Goal: Book appointment/travel/reservation

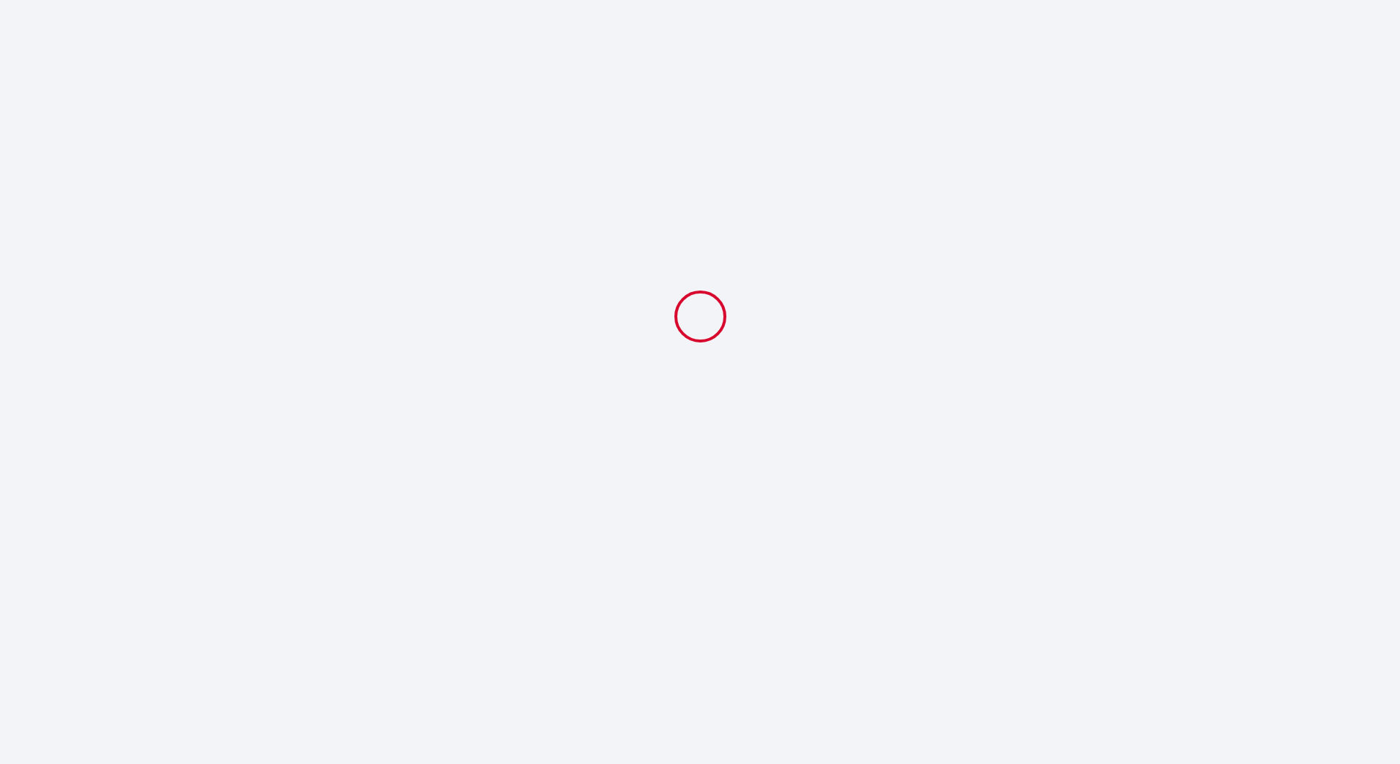
select select
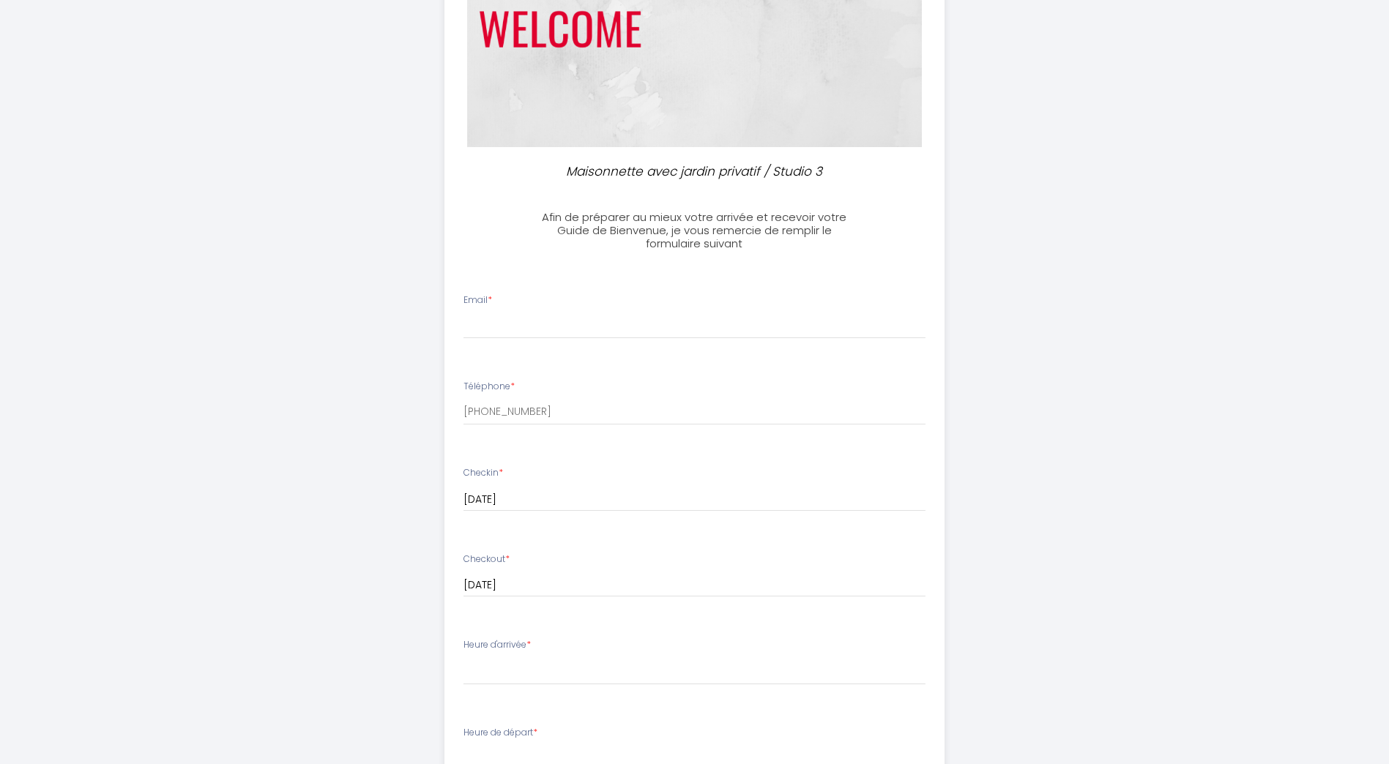
scroll to position [192, 0]
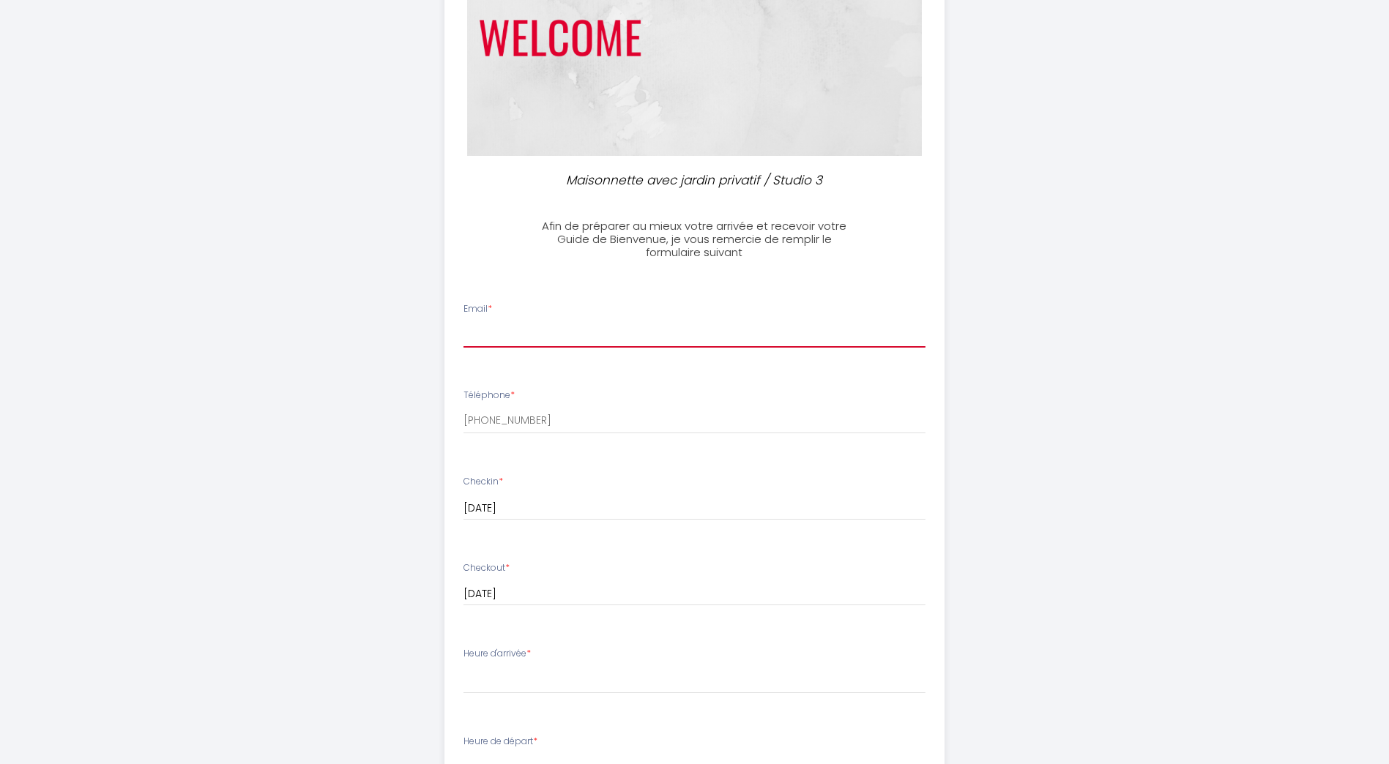
click at [608, 333] on input "Email *" at bounding box center [695, 334] width 462 height 26
type input "[EMAIL_ADDRESS][DOMAIN_NAME]"
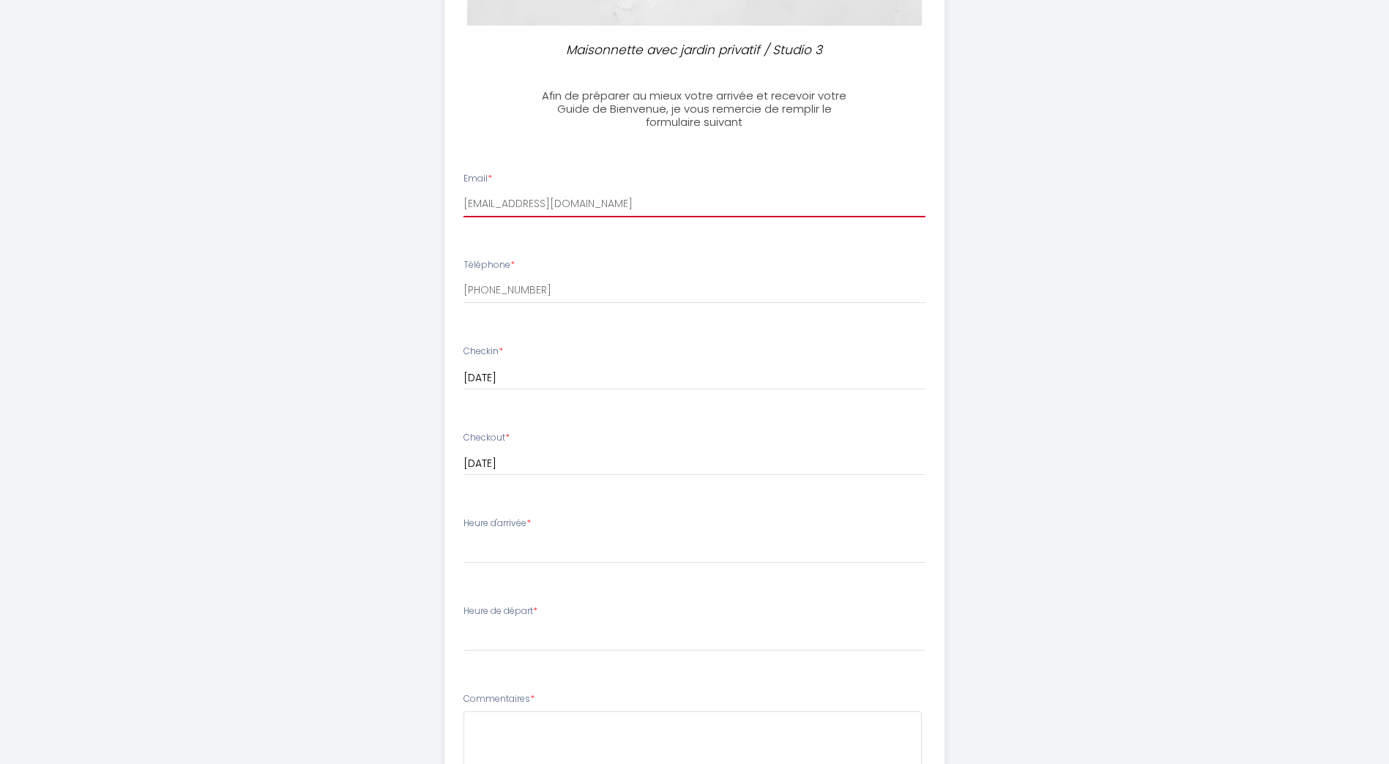
scroll to position [412, 0]
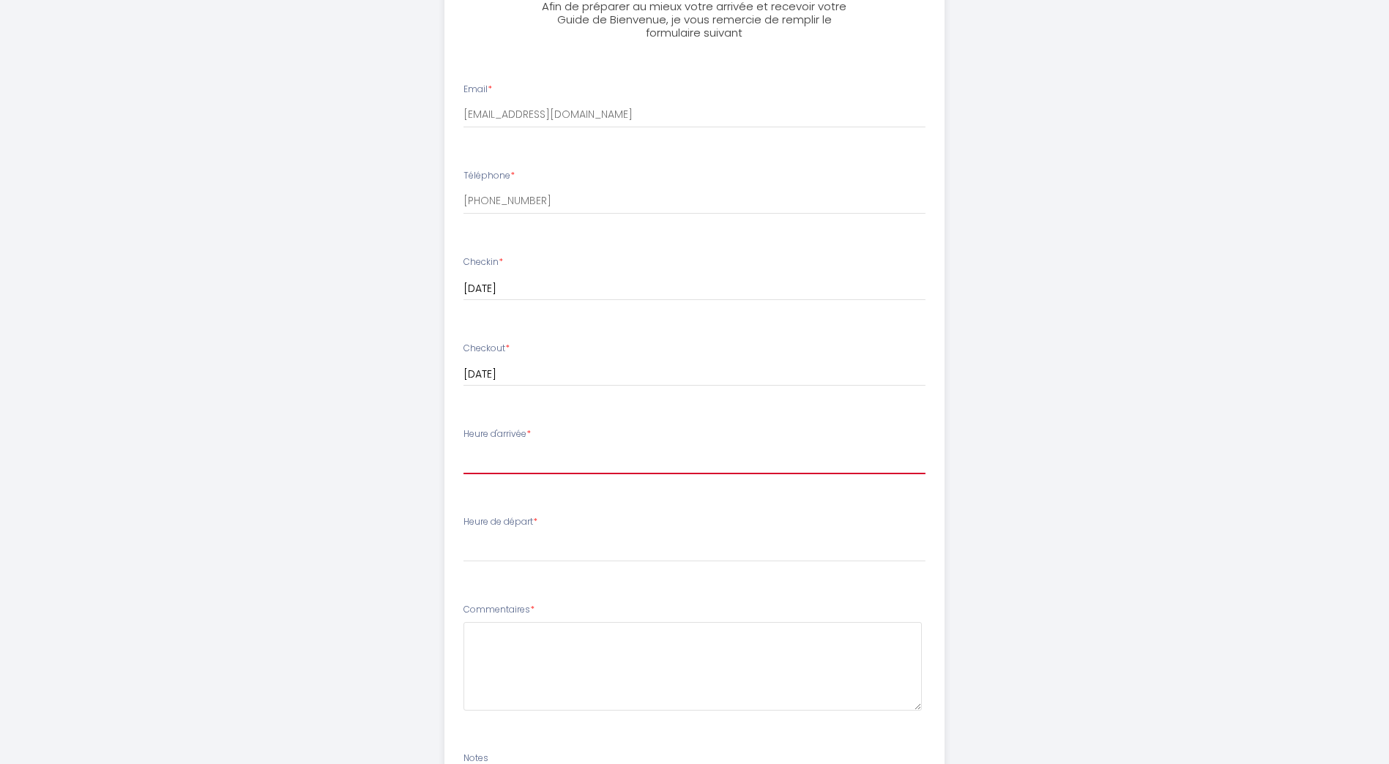
click at [606, 449] on select "17:30 18:00 18:30 19:00 19:30 20:00 20:30 21:00 21:30 22:00 22:30 23:00 23:30" at bounding box center [695, 461] width 462 height 28
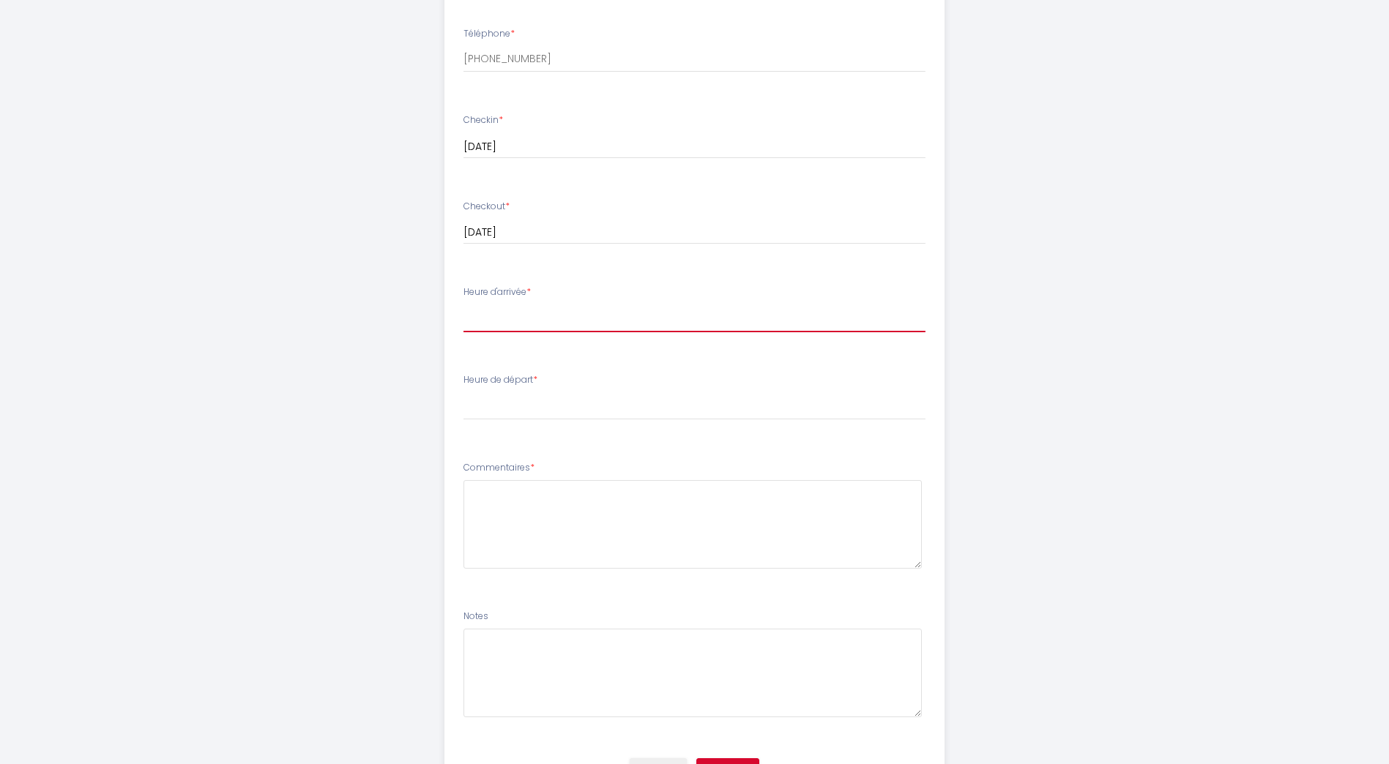
scroll to position [558, 0]
click at [510, 319] on select "17:30 18:00 18:30 19:00 19:30 20:00 20:30 21:00 21:30 22:00 22:30 23:00 23:30" at bounding box center [695, 314] width 462 height 28
select select "17:30"
click at [464, 300] on select "17:30 18:00 18:30 19:00 19:30 20:00 20:30 21:00 21:30 22:00 22:30 23:00 23:30" at bounding box center [695, 314] width 462 height 28
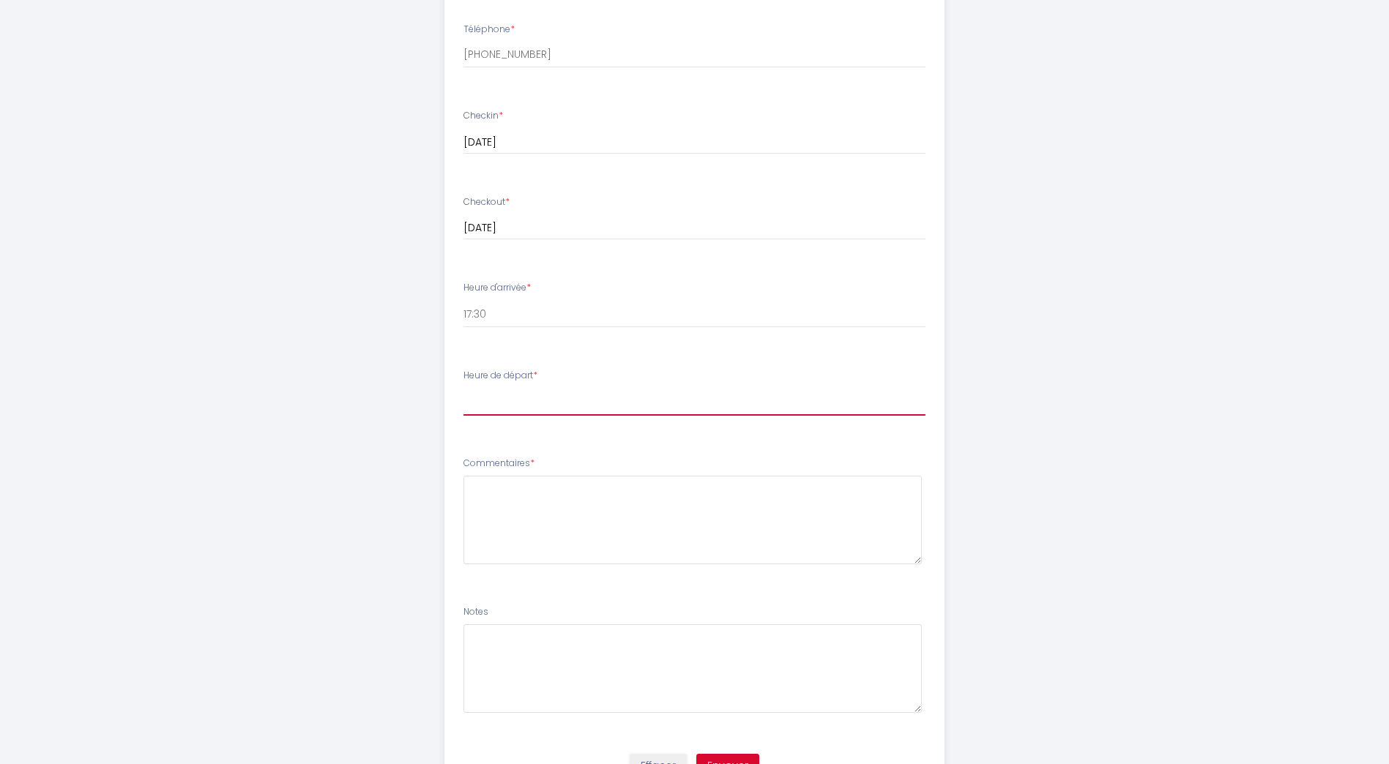
click at [560, 399] on select "00:00 00:30 01:00 01:30 02:00 02:30 03:00 03:30 04:00 04:30 05:00 05:30 06:00 0…" at bounding box center [695, 402] width 462 height 28
select select "09:30"
click at [464, 388] on select "00:00 00:30 01:00 01:30 02:00 02:30 03:00 03:30 04:00 04:30 05:00 05:30 06:00 0…" at bounding box center [695, 402] width 462 height 28
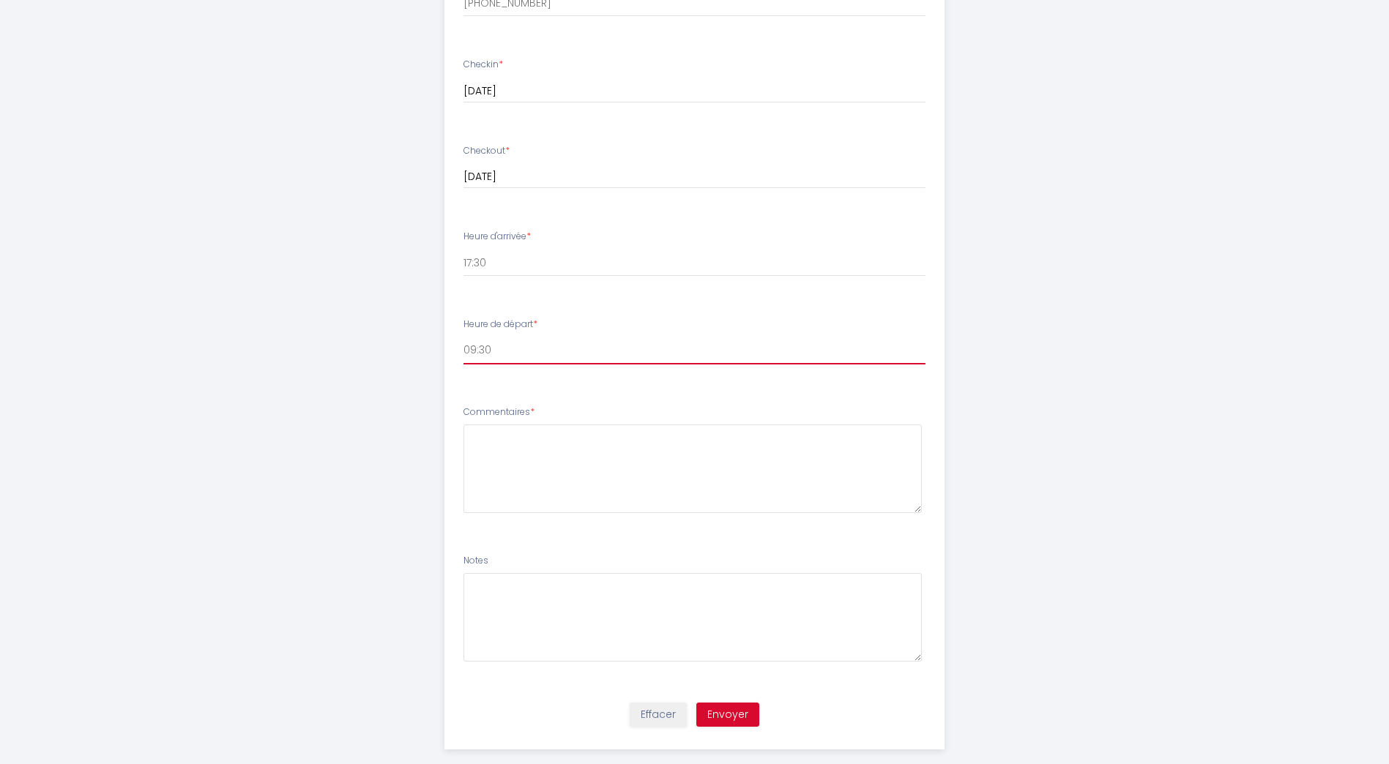
scroll to position [631, 0]
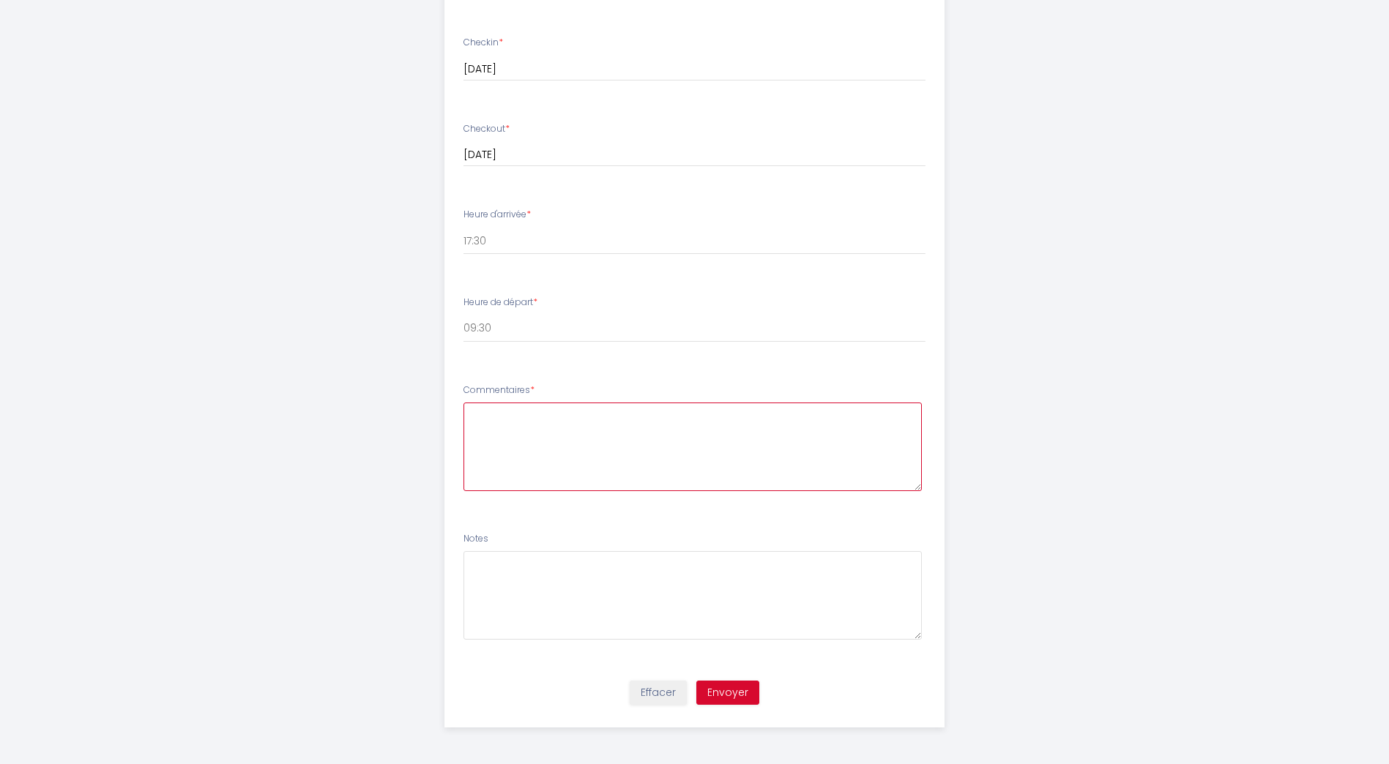
click at [593, 445] on textarea at bounding box center [693, 447] width 458 height 89
click at [740, 691] on button "Envoyer" at bounding box center [727, 693] width 63 height 25
click at [573, 420] on textarea at bounding box center [693, 447] width 458 height 89
click at [815, 598] on textarea at bounding box center [693, 595] width 458 height 89
drag, startPoint x: 557, startPoint y: 420, endPoint x: 418, endPoint y: 412, distance: 139.4
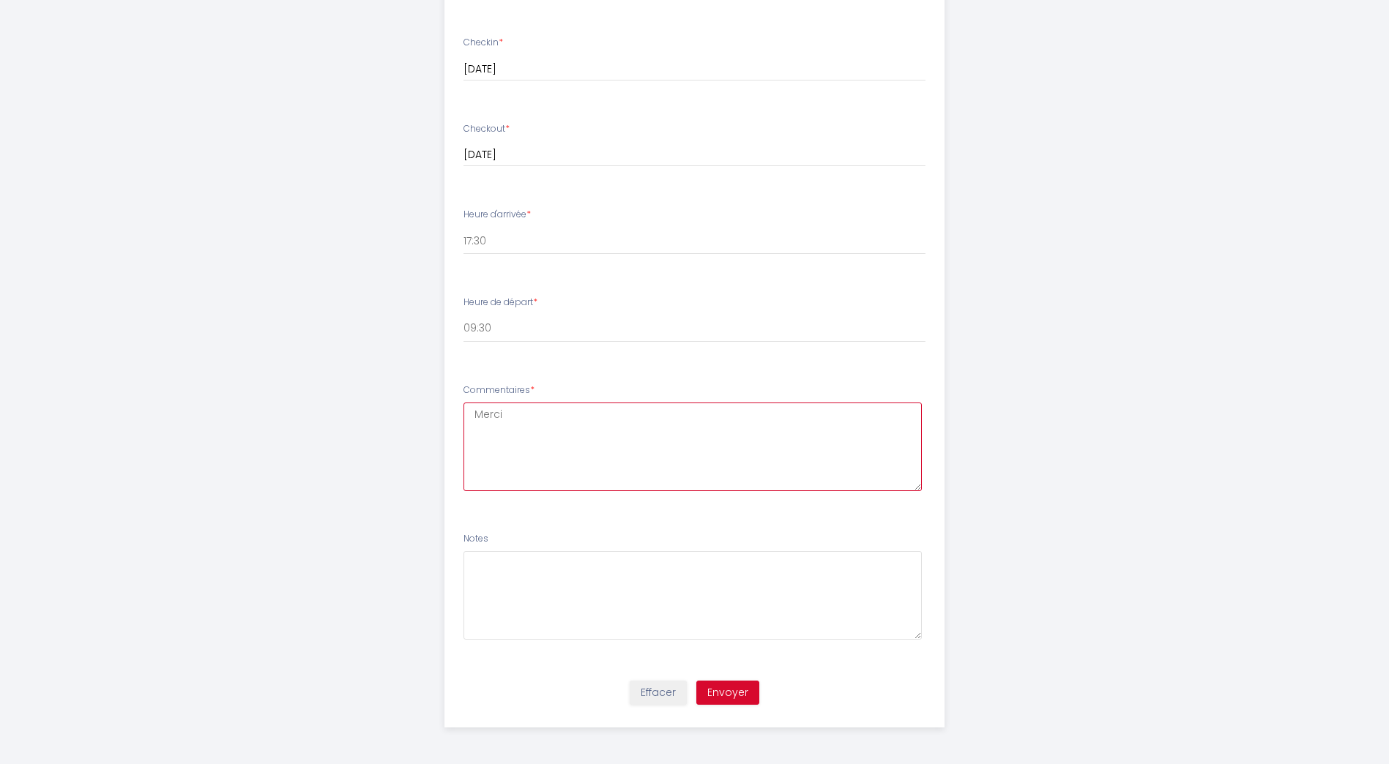
click at [418, 412] on div "Maisonnette avec jardin privatif / Studio 3 Afin de préparer au mieux votre arr…" at bounding box center [695, 67] width 750 height 1396
click at [472, 456] on textarea "4 personnes 1 voiture linge de lit serviettes" at bounding box center [693, 447] width 458 height 89
click at [635, 450] on textarea "4 personnes 1 voiture besoin de linge de lit serviettes" at bounding box center [693, 447] width 458 height 89
click at [600, 436] on textarea "4 personnes 1 voiture besoin de linge de lit et des serviettes" at bounding box center [693, 447] width 458 height 89
click at [551, 434] on textarea "4 personnes 1 voiture besoin de linge de lit et des serviettes" at bounding box center [693, 447] width 458 height 89
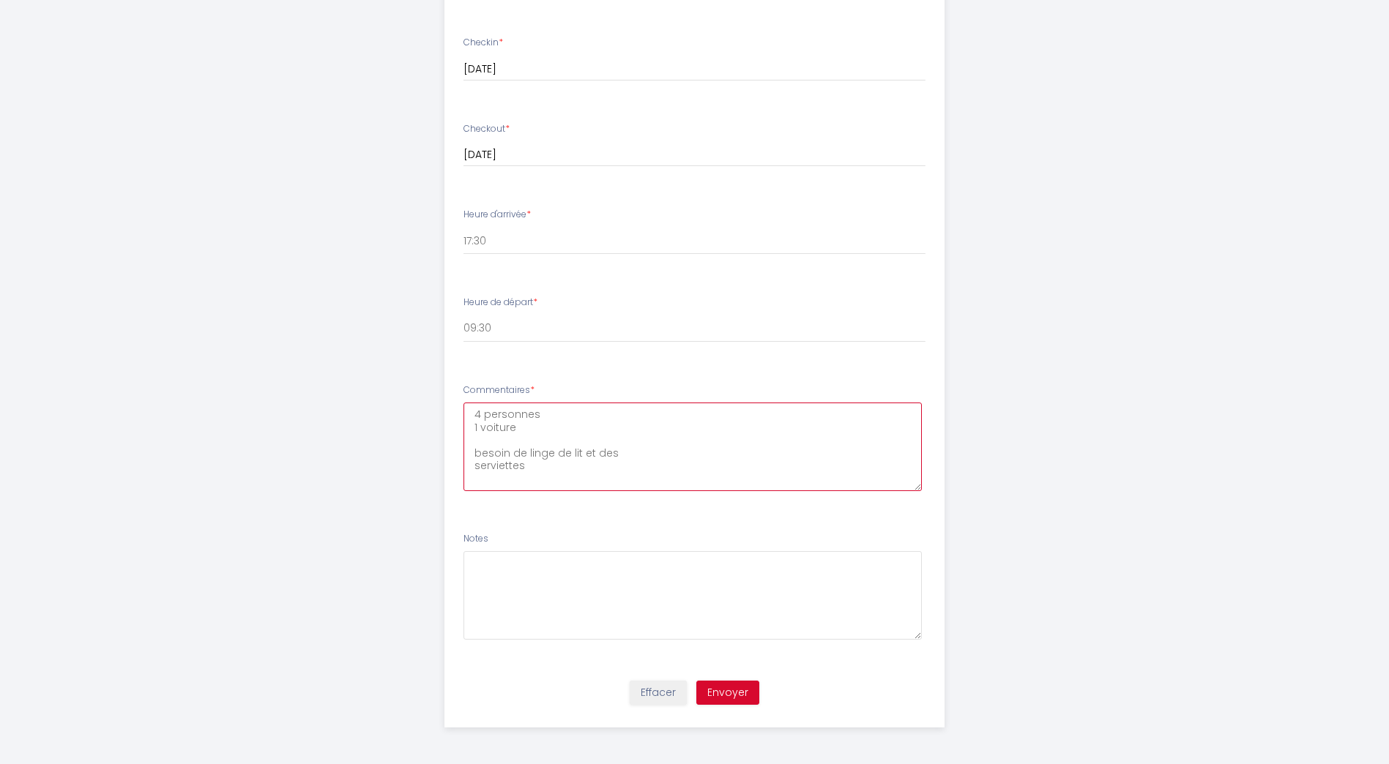
click at [578, 433] on textarea "4 personnes 1 voiture besoin de linge de lit et des serviettes" at bounding box center [693, 447] width 458 height 89
type textarea "4 personnes 1 voiture besoin de linge de lit et des serviettes"
click at [730, 687] on button "Envoyer" at bounding box center [727, 693] width 63 height 25
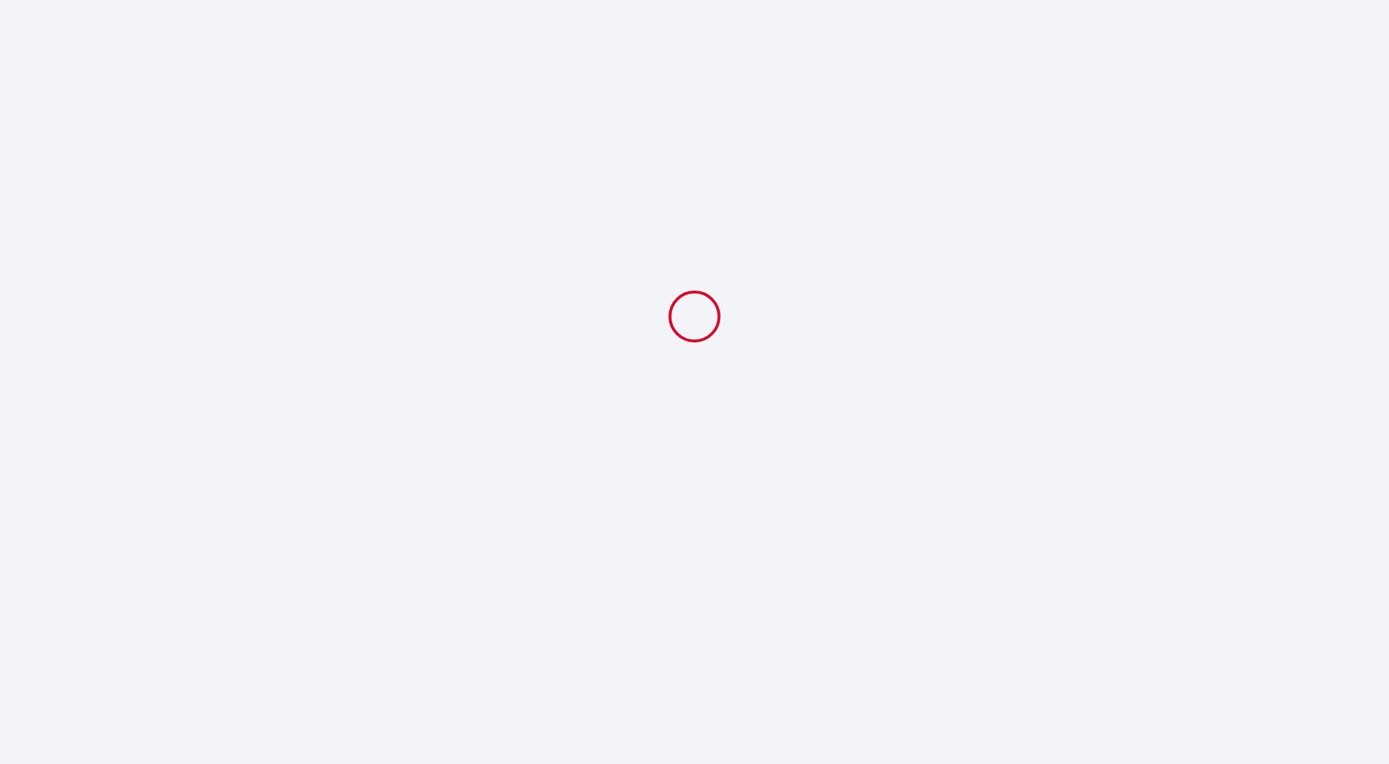
scroll to position [0, 0]
select select "09:30"
